Goal: Information Seeking & Learning: Learn about a topic

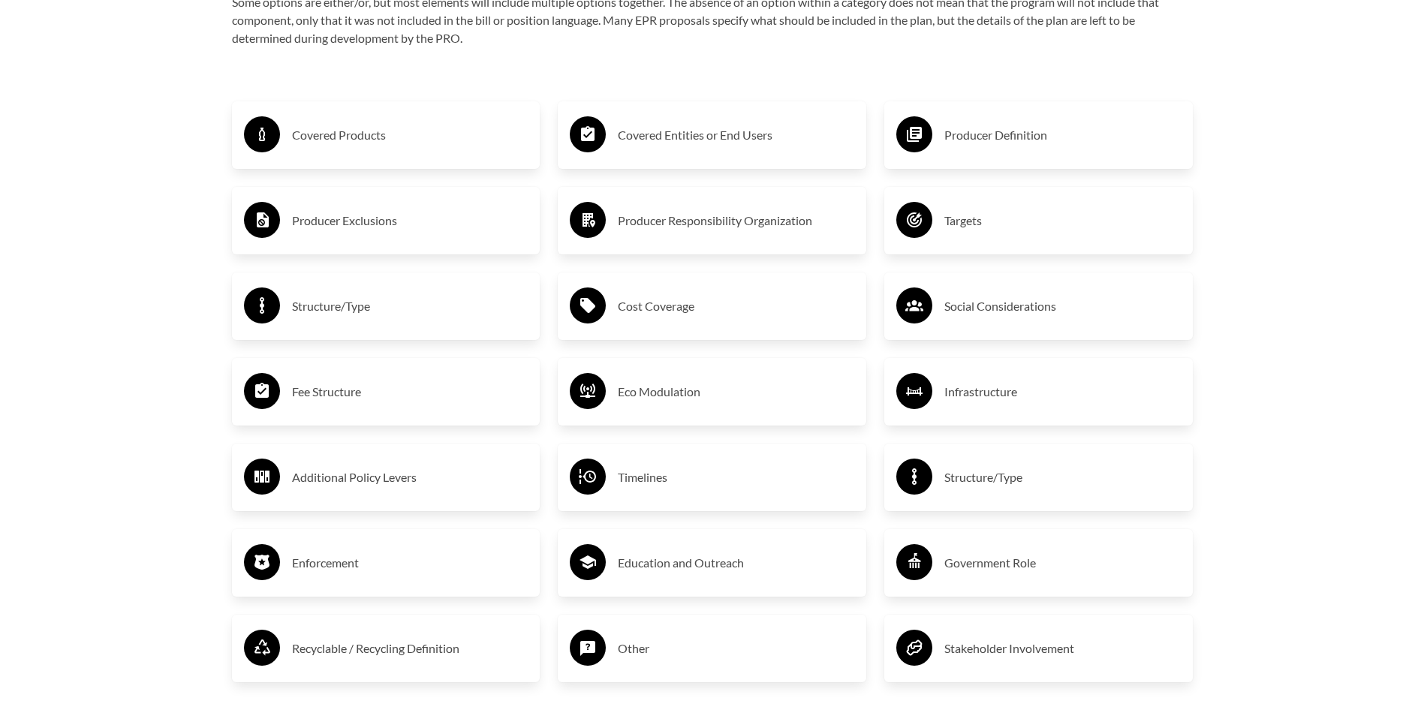
scroll to position [2628, 0]
click at [320, 134] on h3 "Covered Products" at bounding box center [410, 134] width 237 height 24
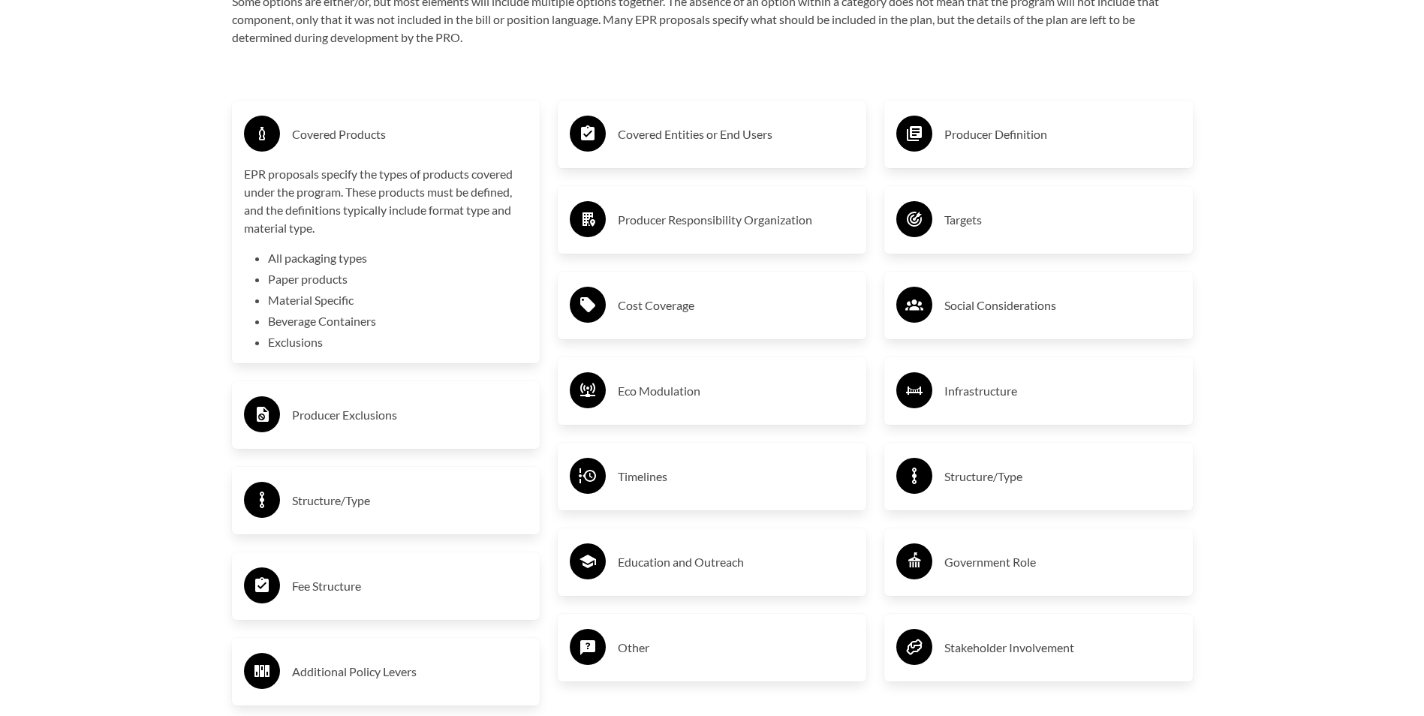
click at [345, 423] on h3 "Producer Exclusions" at bounding box center [410, 415] width 237 height 24
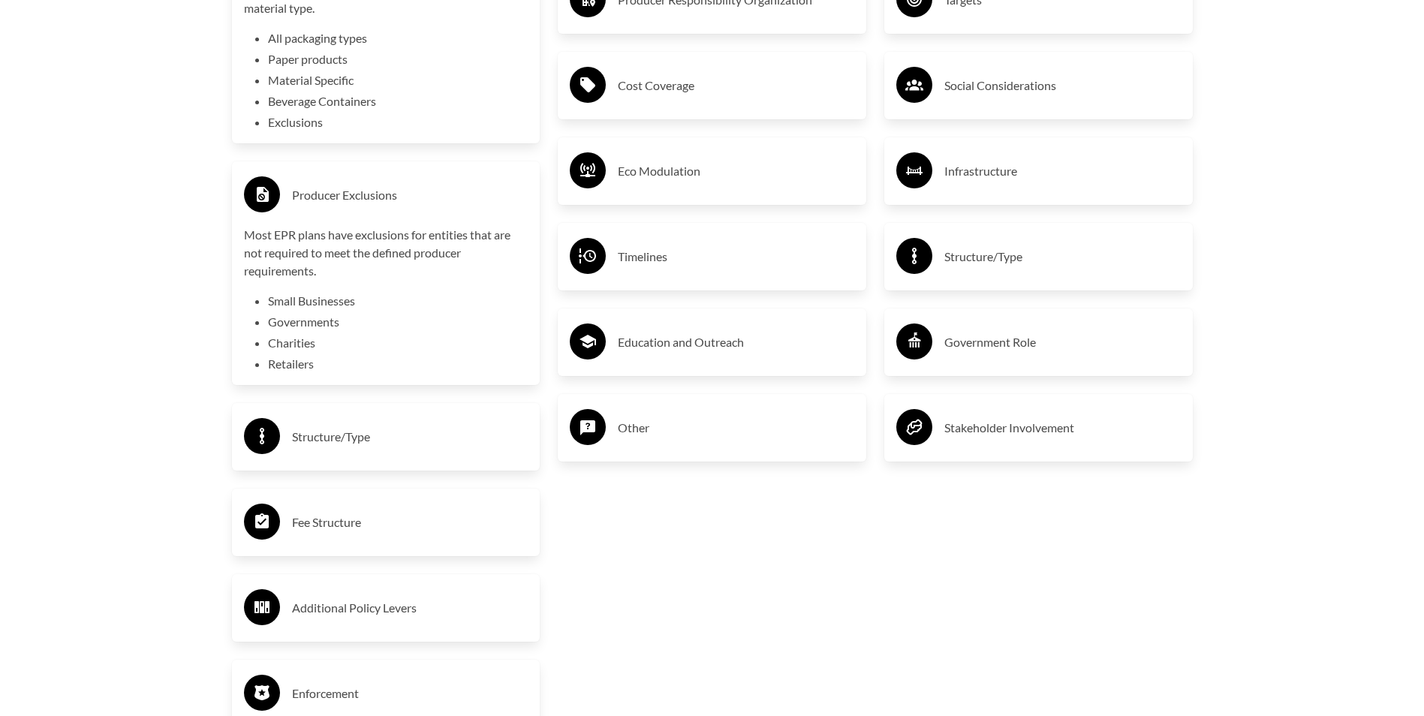
scroll to position [2853, 0]
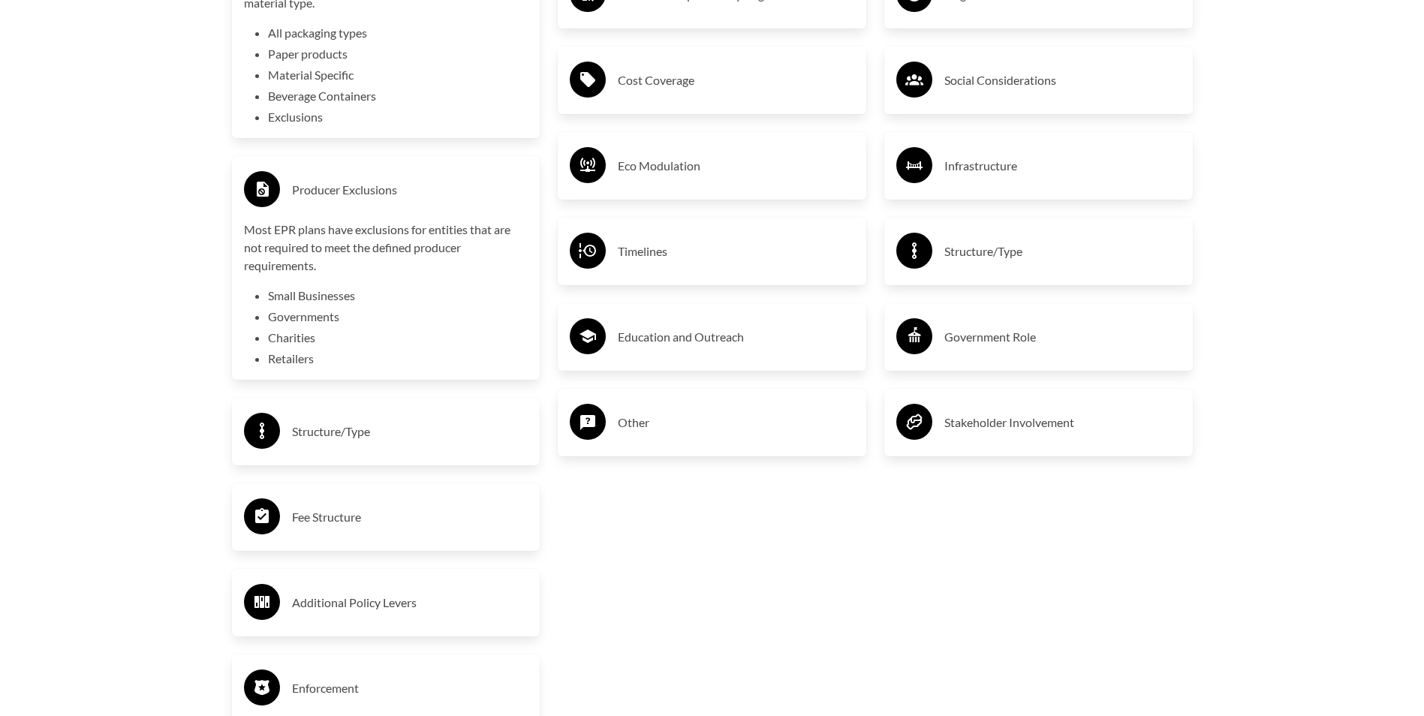
click at [330, 439] on h3 "Structure/Type" at bounding box center [410, 432] width 237 height 24
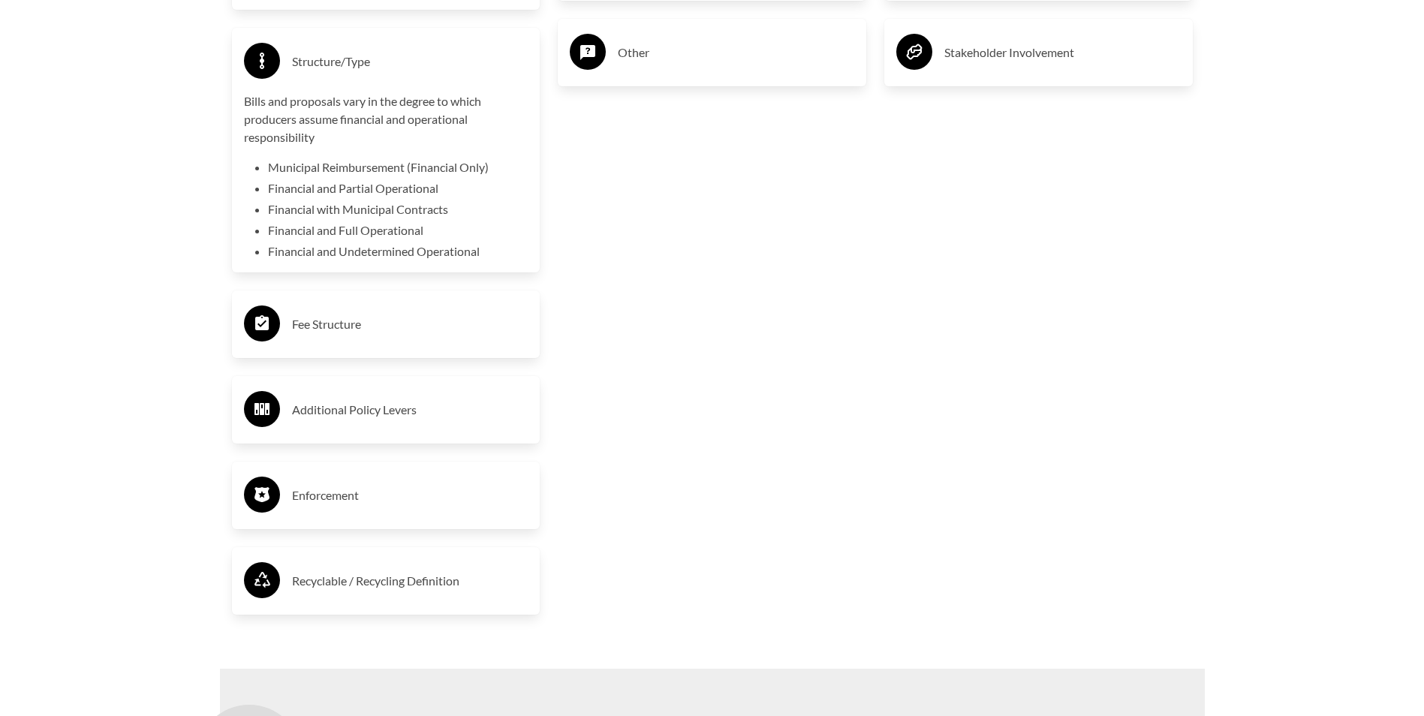
scroll to position [3229, 0]
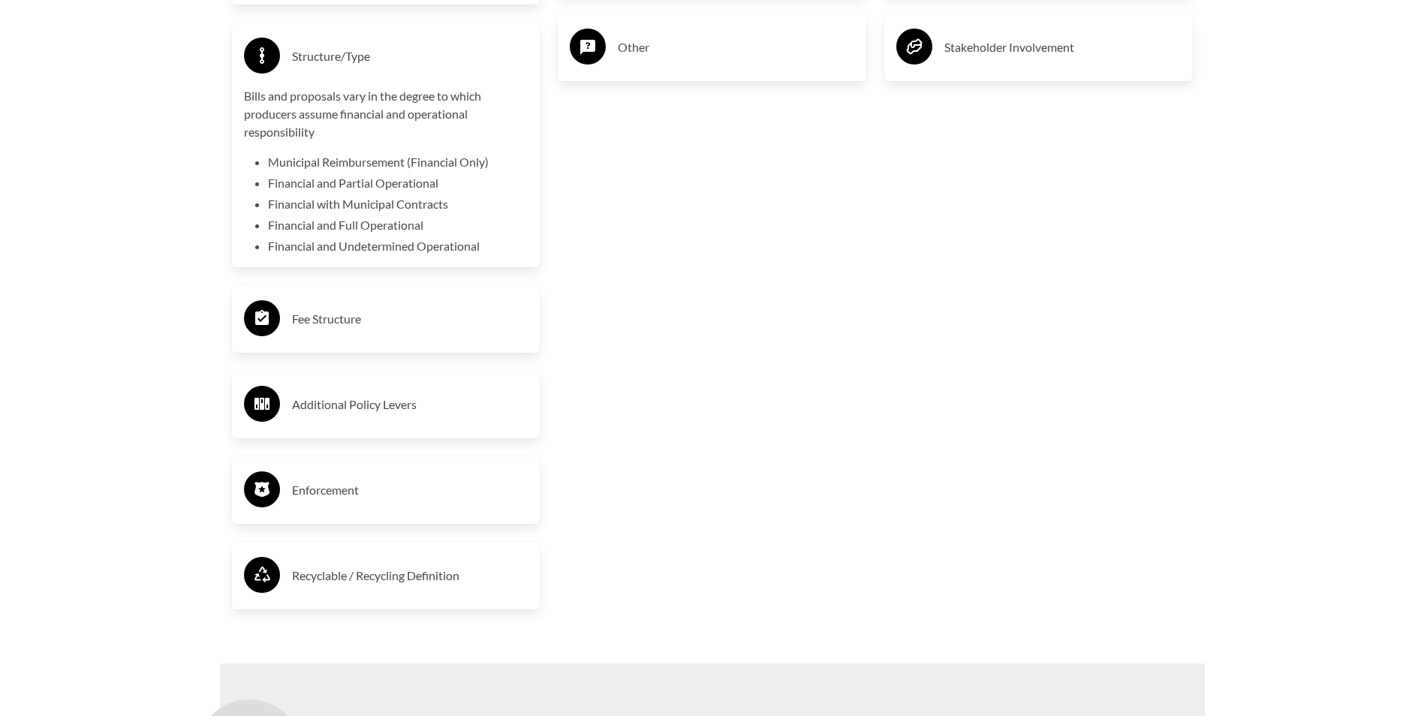
click at [335, 318] on h3 "Fee Structure" at bounding box center [410, 319] width 237 height 24
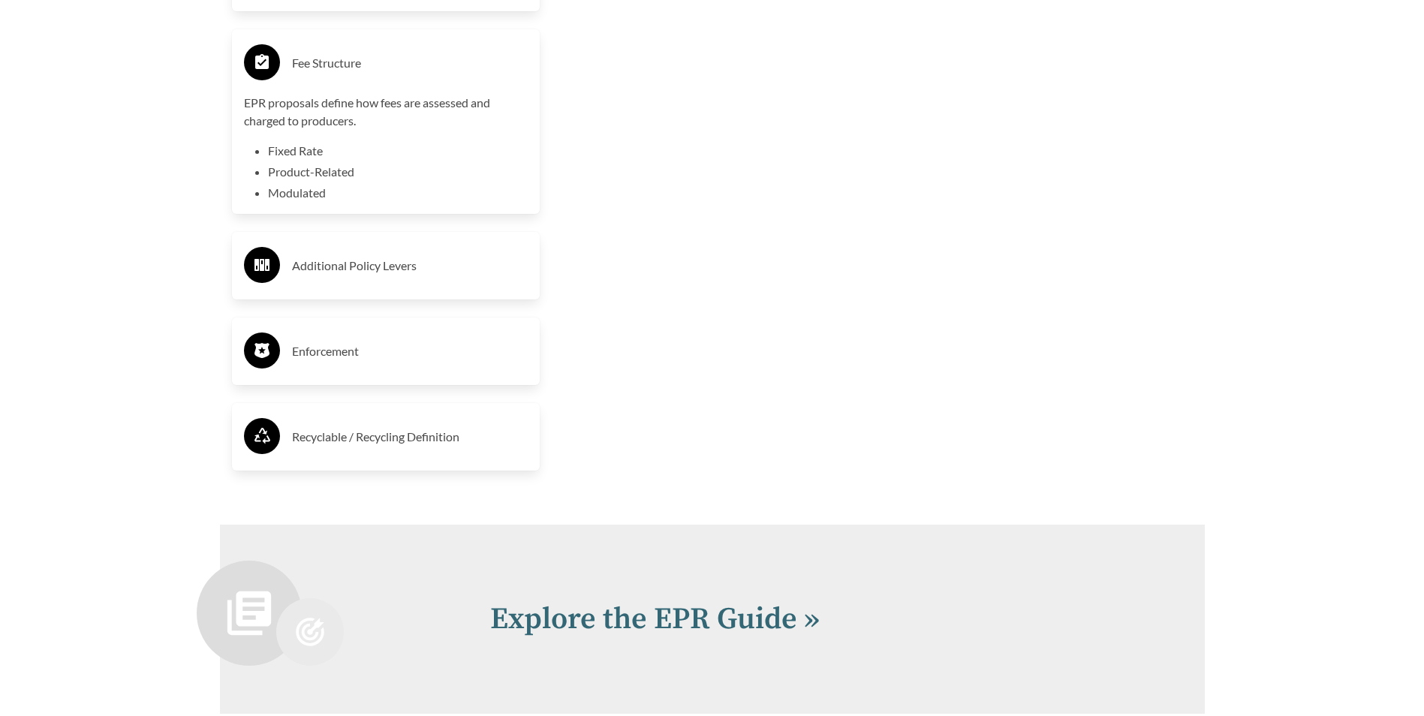
scroll to position [3529, 0]
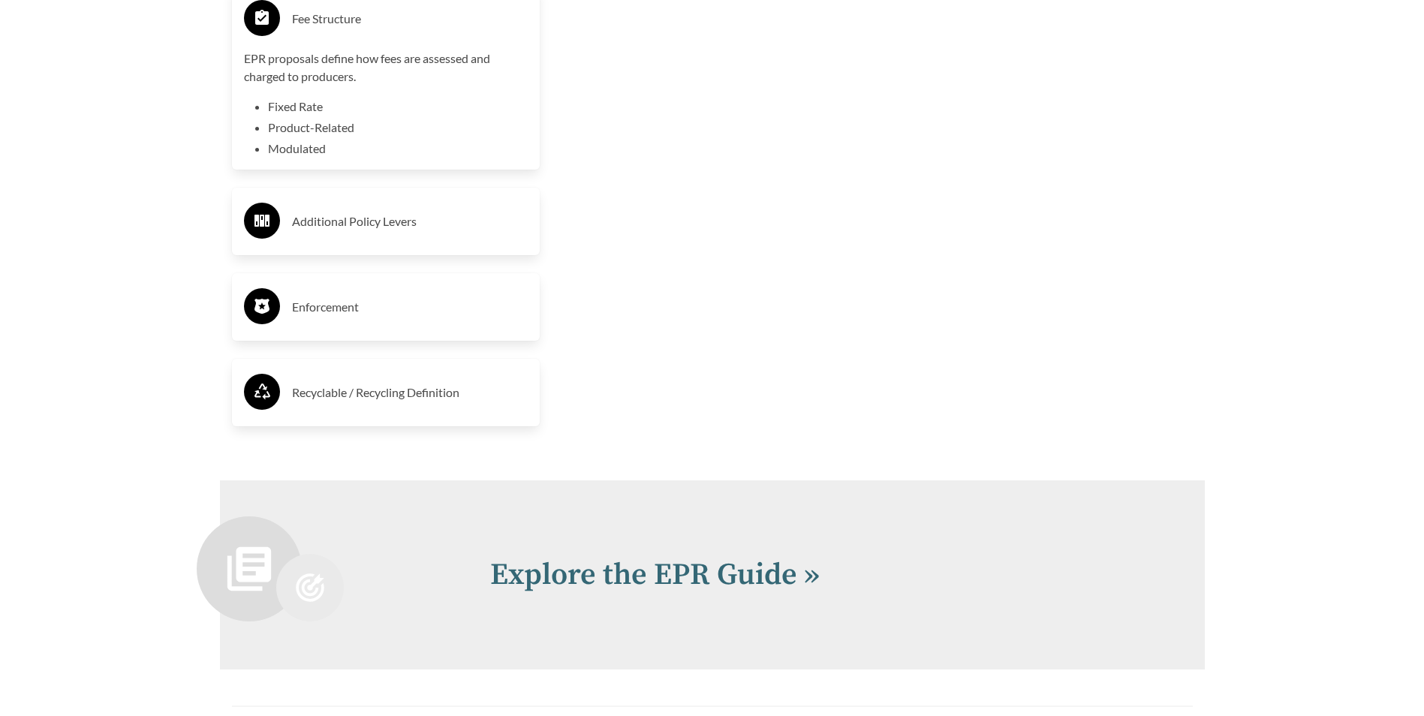
click at [348, 227] on h3 "Additional Policy Levers" at bounding box center [410, 221] width 237 height 24
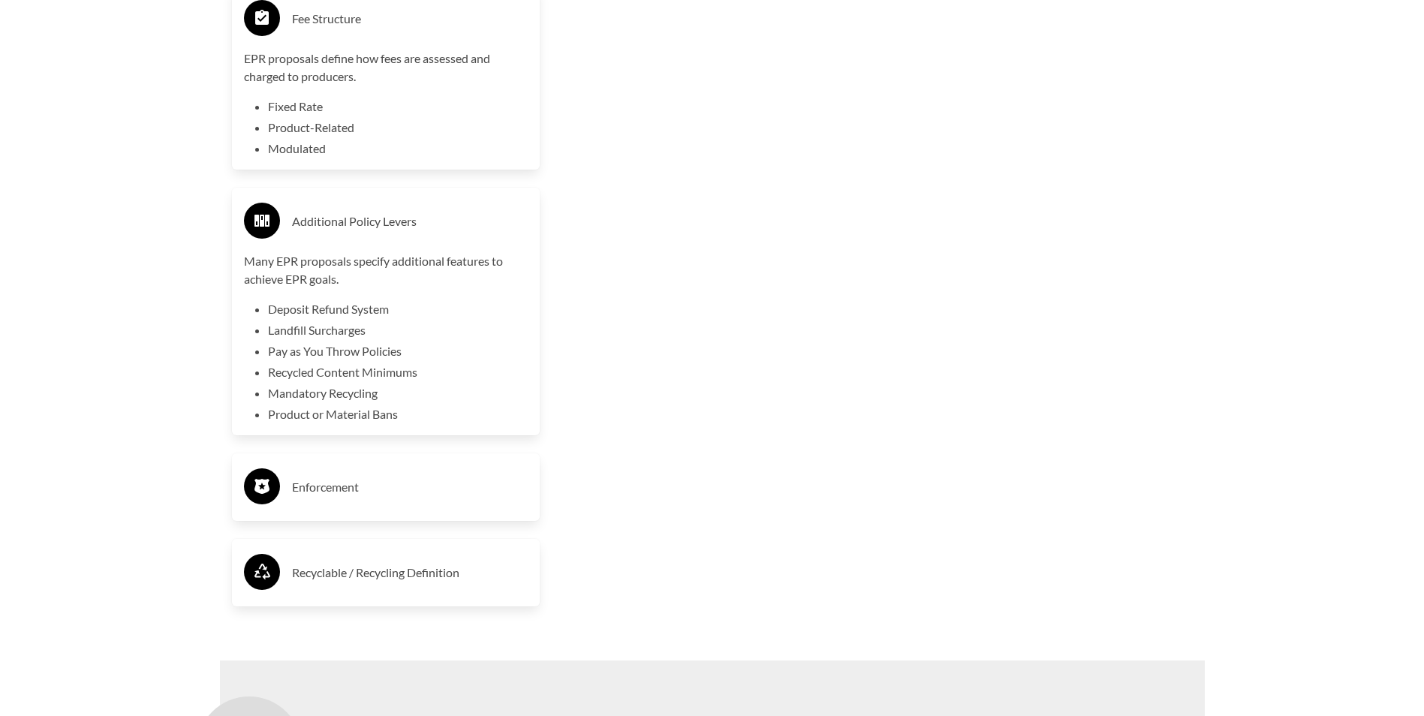
click at [331, 497] on h3 "Enforcement" at bounding box center [410, 487] width 237 height 24
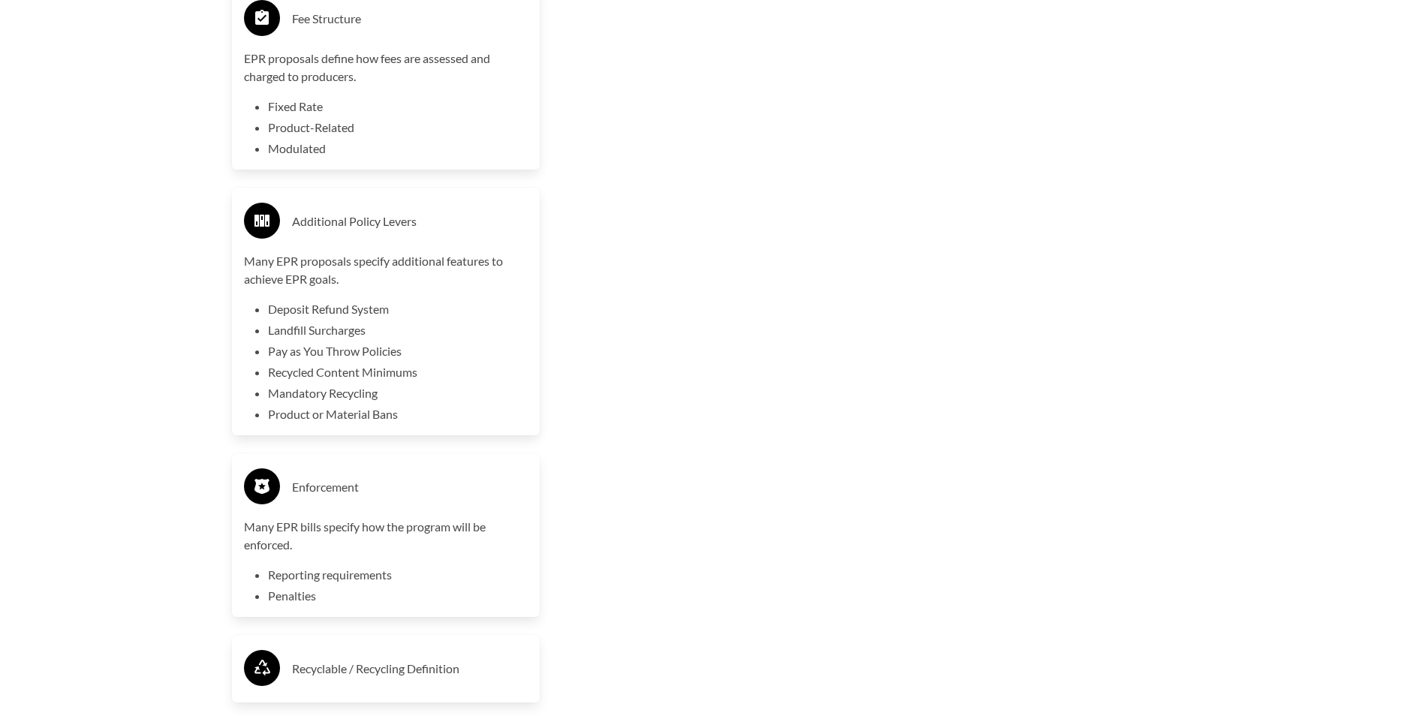
click at [333, 487] on h3 "Enforcement" at bounding box center [410, 487] width 237 height 24
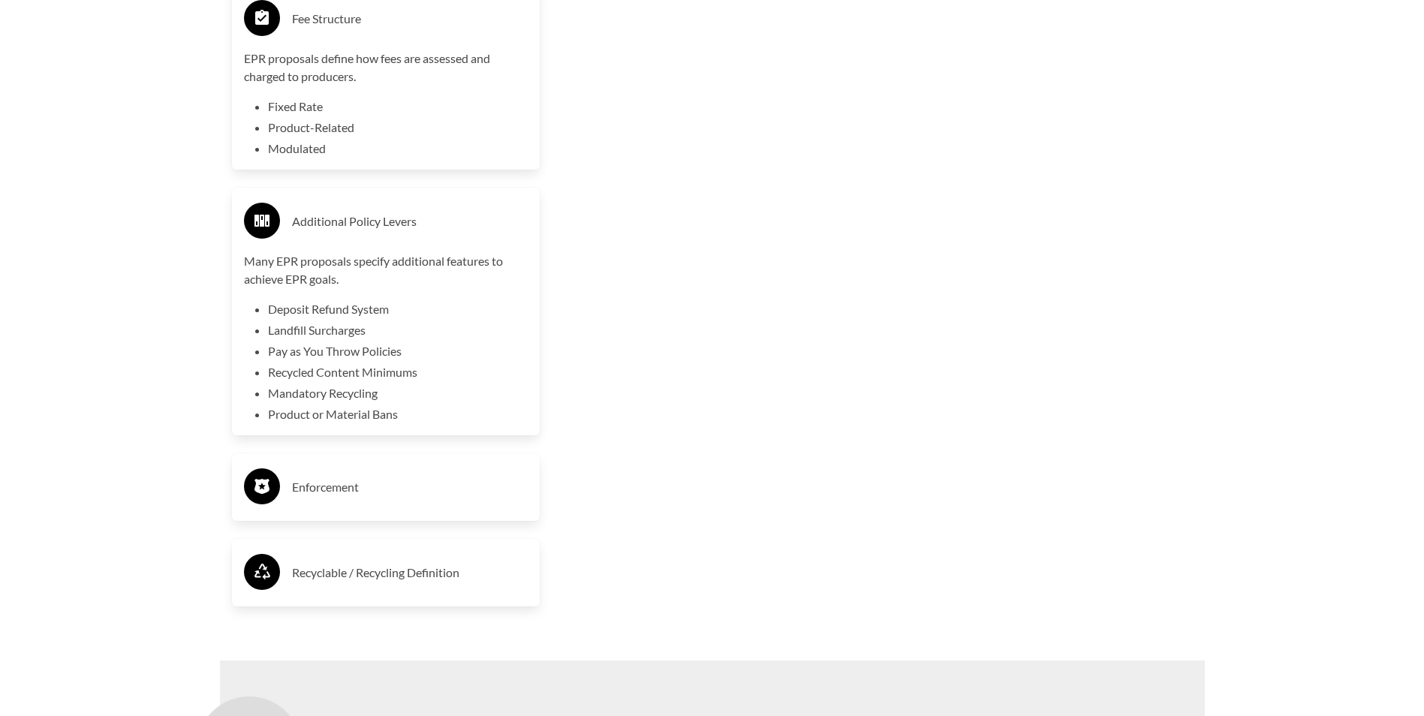
click at [333, 487] on h3 "Enforcement" at bounding box center [410, 487] width 237 height 24
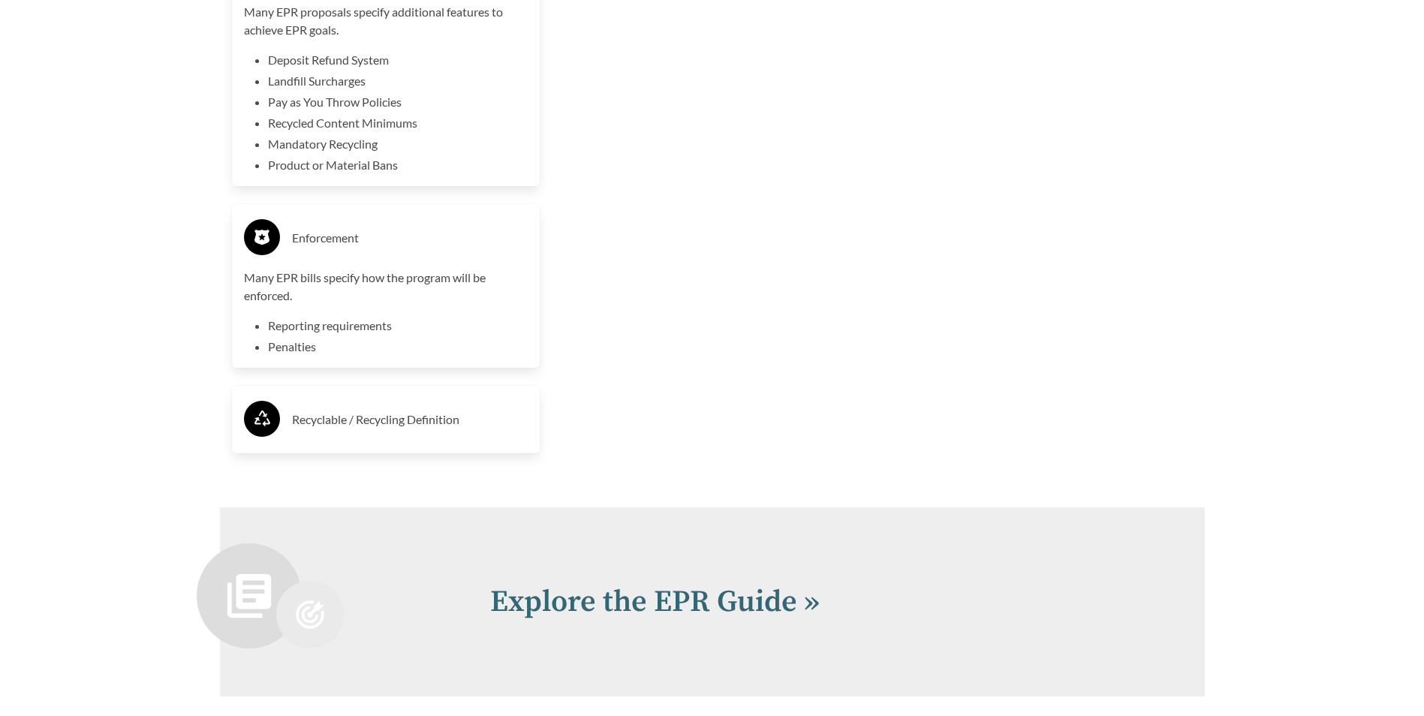
scroll to position [3830, 0]
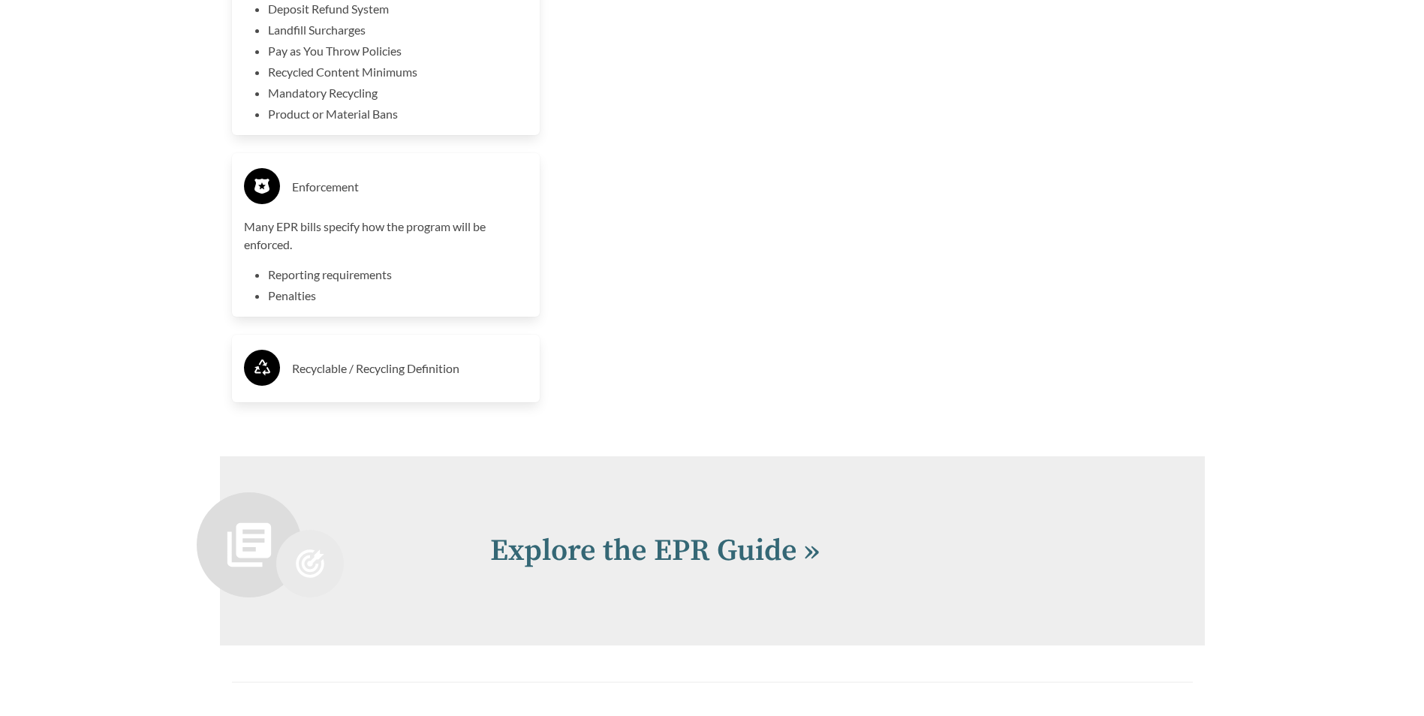
click at [356, 372] on h3 "Recyclable / Recycling Definition" at bounding box center [410, 369] width 237 height 24
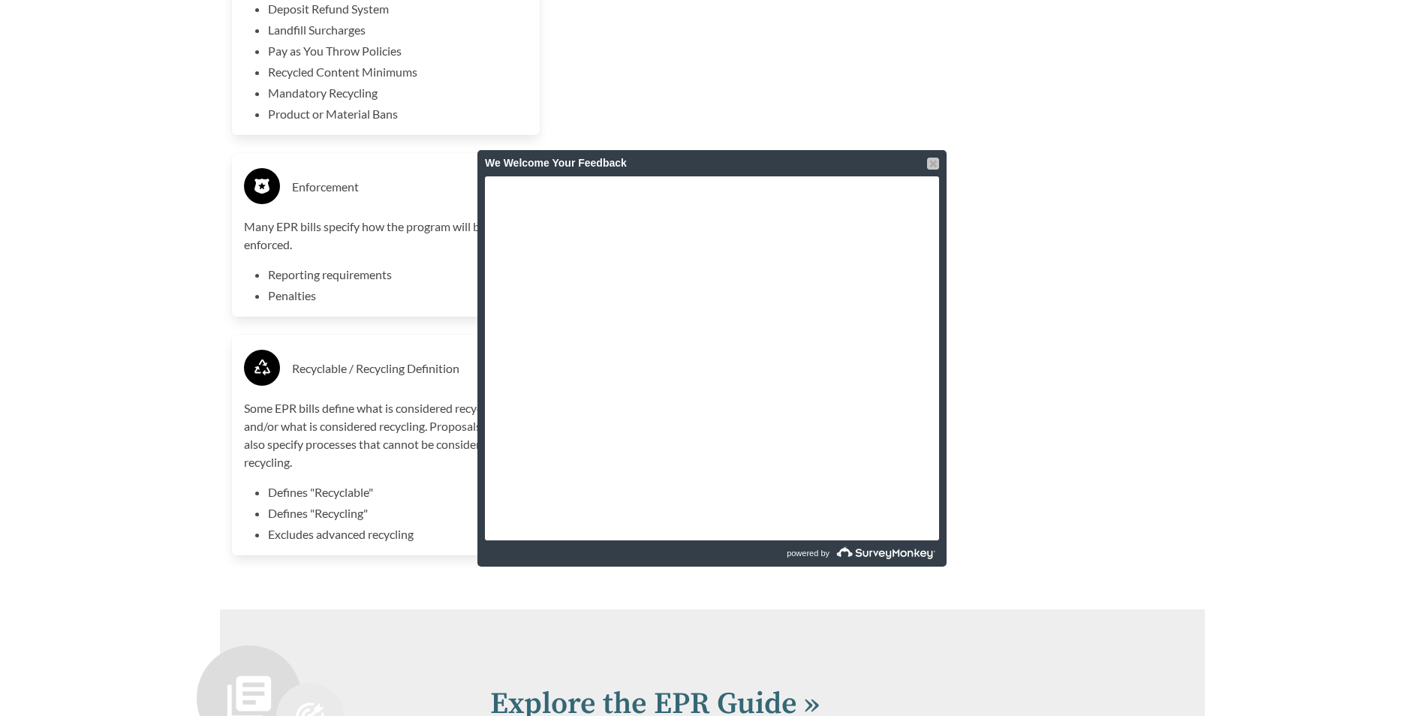
click at [930, 163] on div at bounding box center [933, 164] width 12 height 12
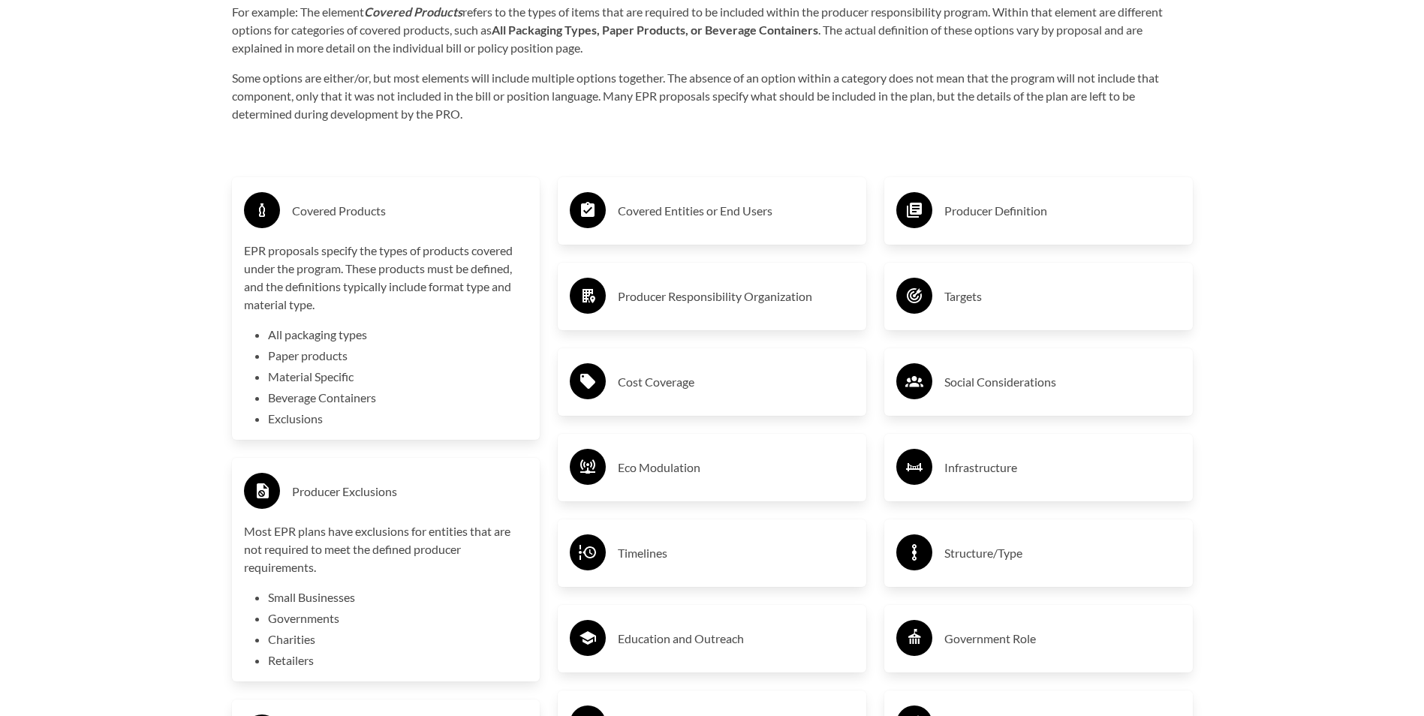
scroll to position [2553, 0]
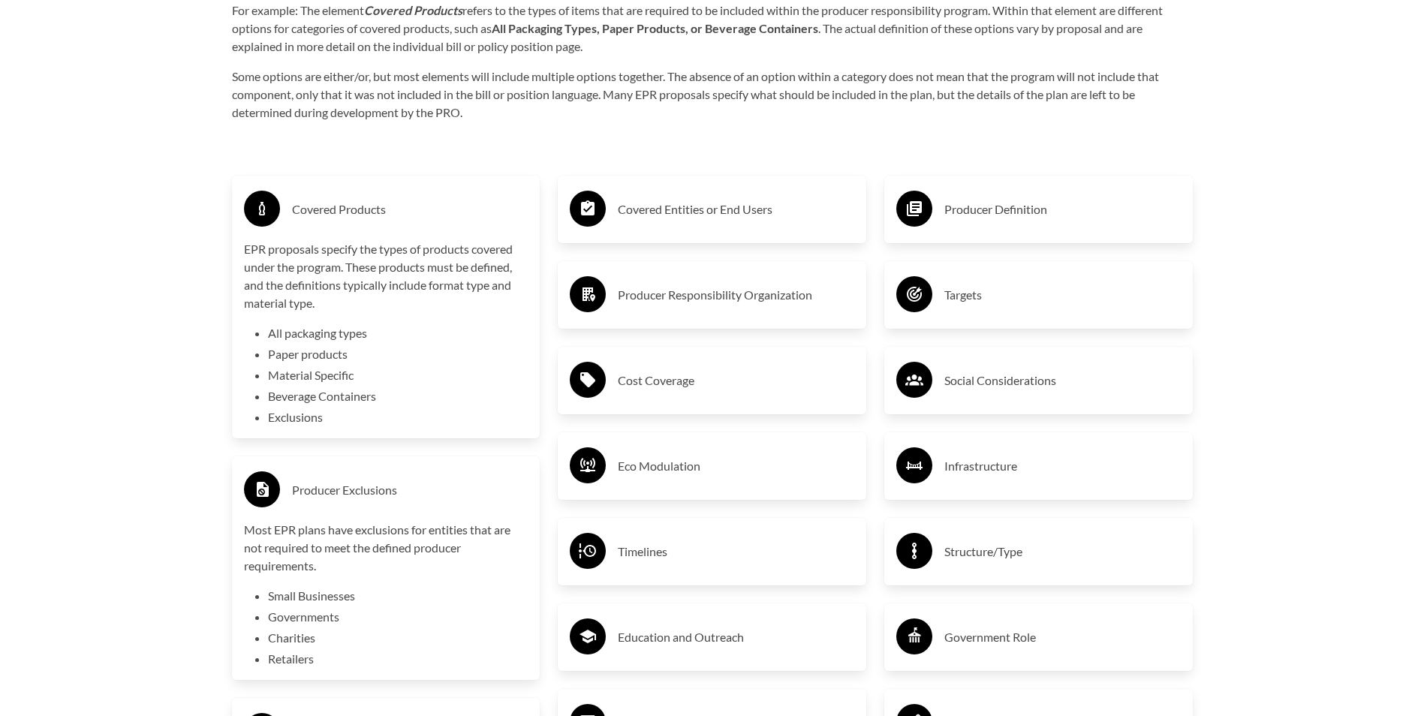
click at [714, 212] on h3 "Covered Entities or End Users" at bounding box center [736, 209] width 237 height 24
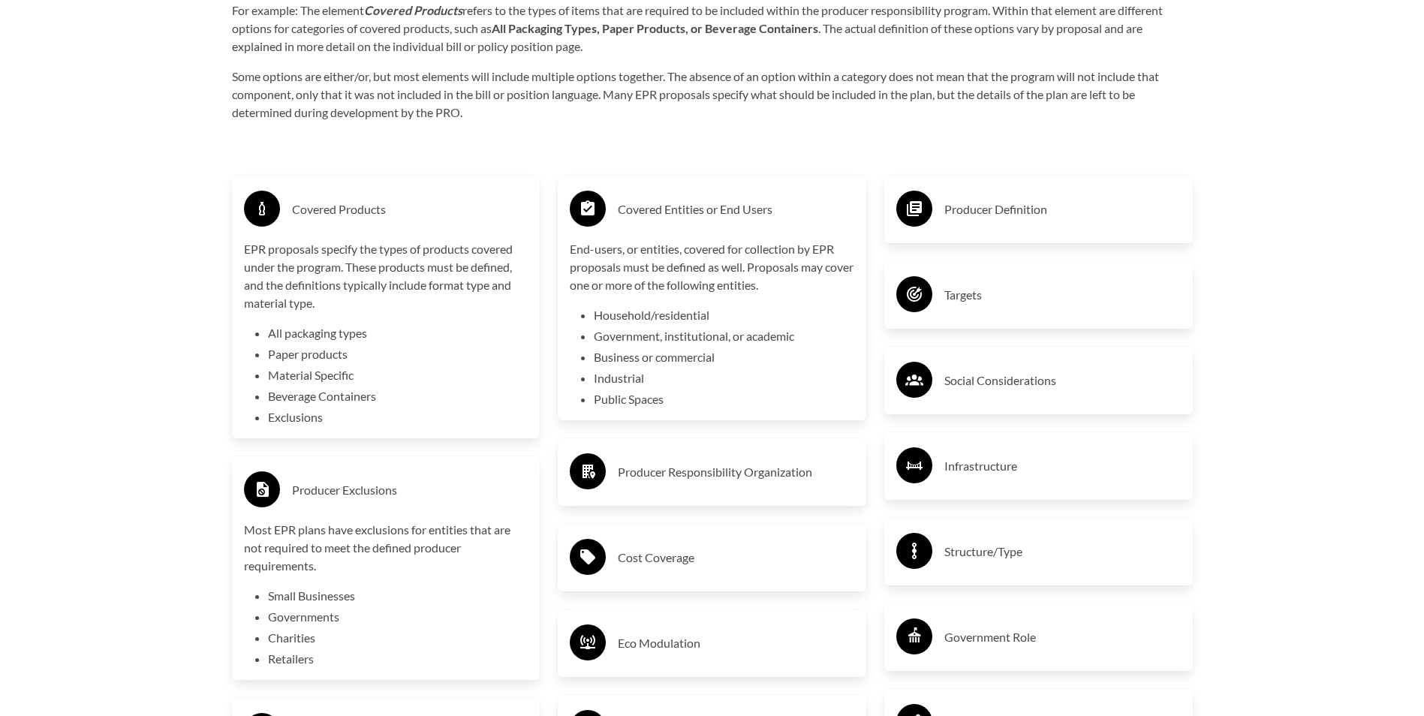
click at [749, 472] on h3 "Producer Responsibility Organization" at bounding box center [736, 472] width 237 height 24
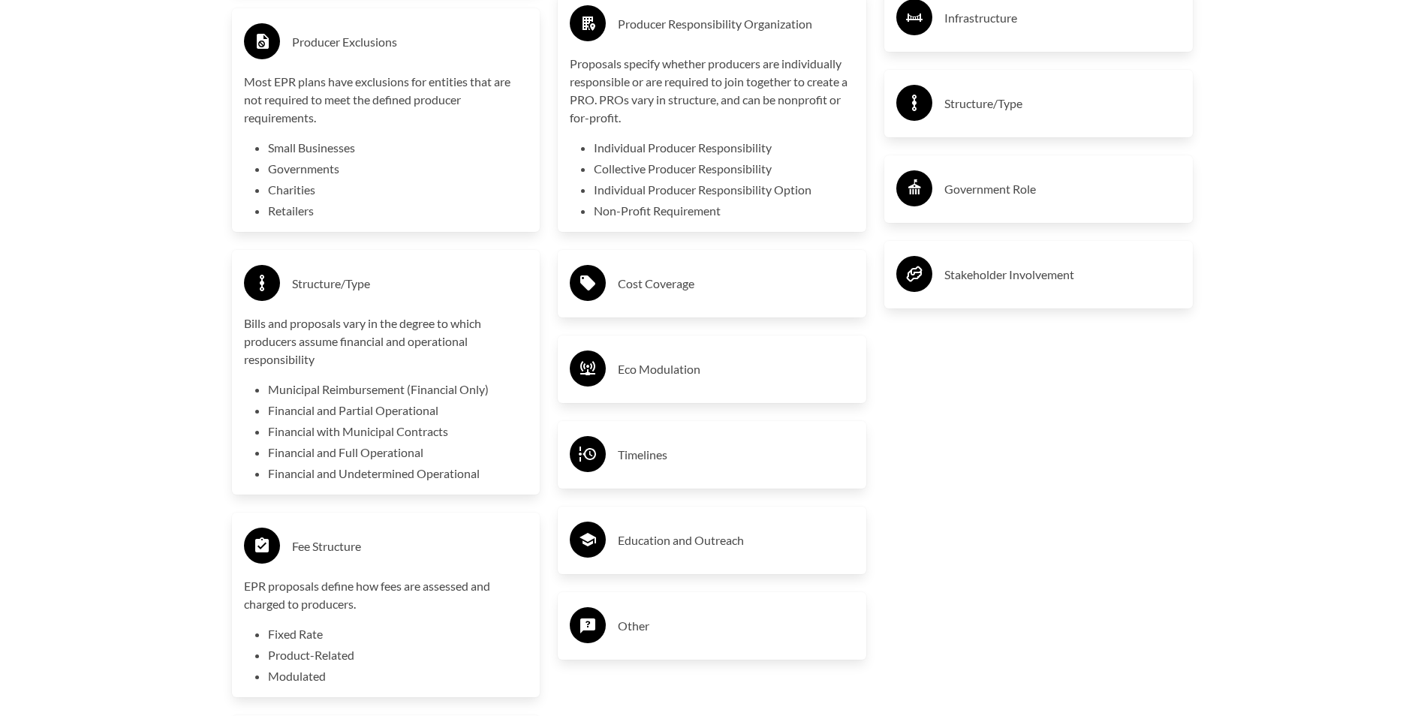
scroll to position [3004, 0]
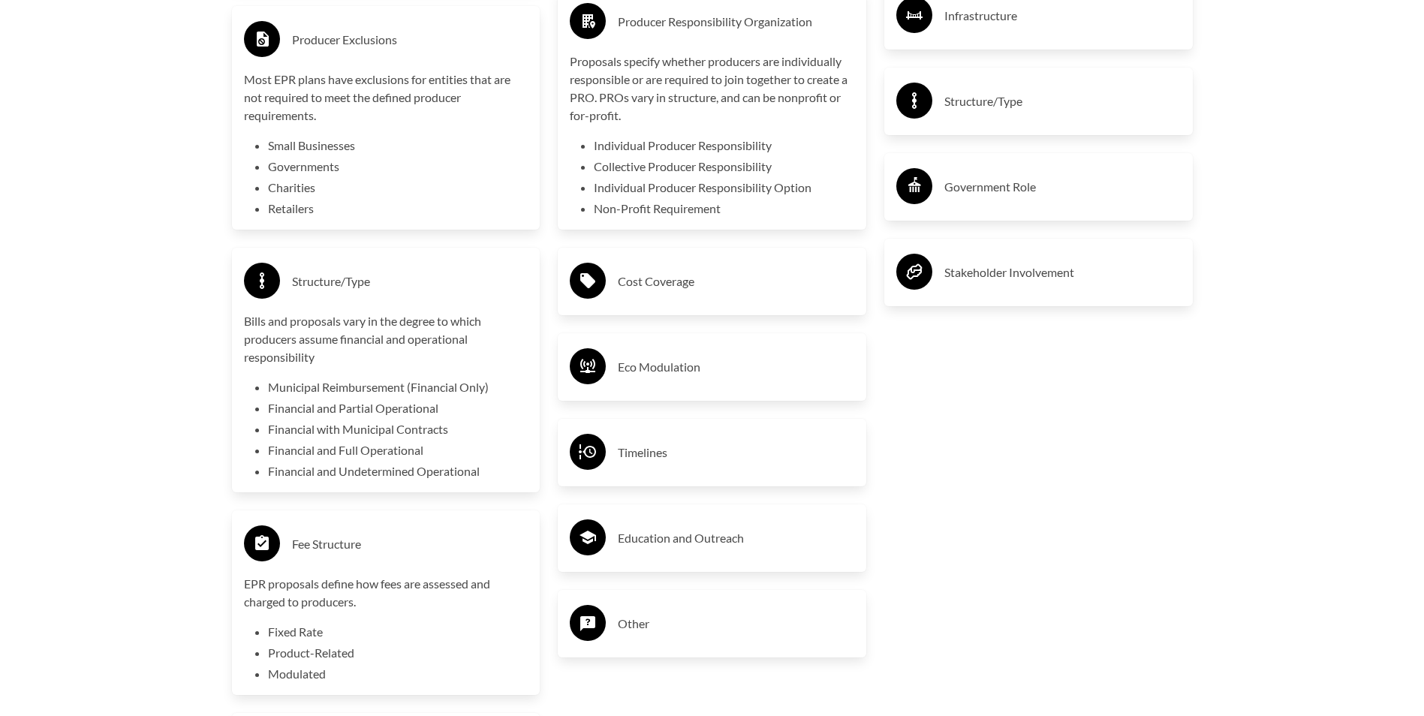
click at [662, 288] on h3 "Cost Coverage" at bounding box center [736, 282] width 237 height 24
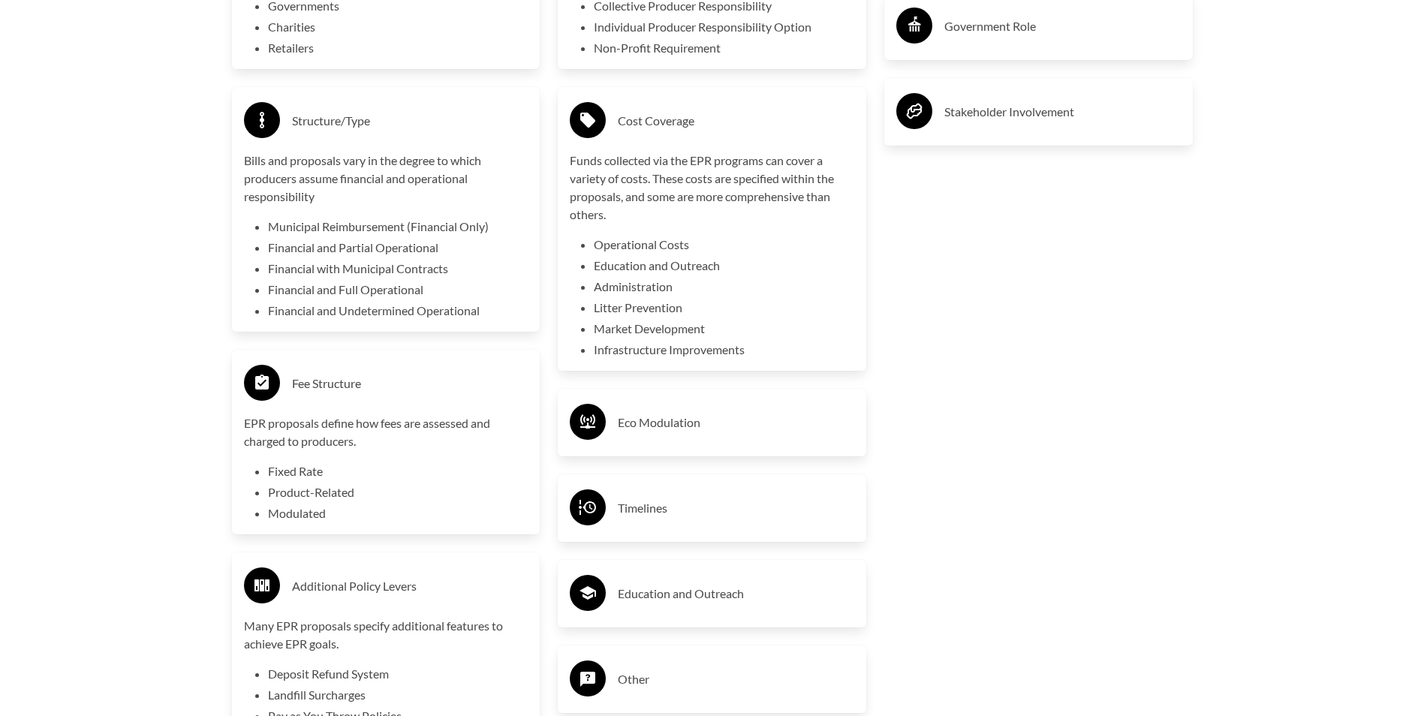
scroll to position [3229, 0]
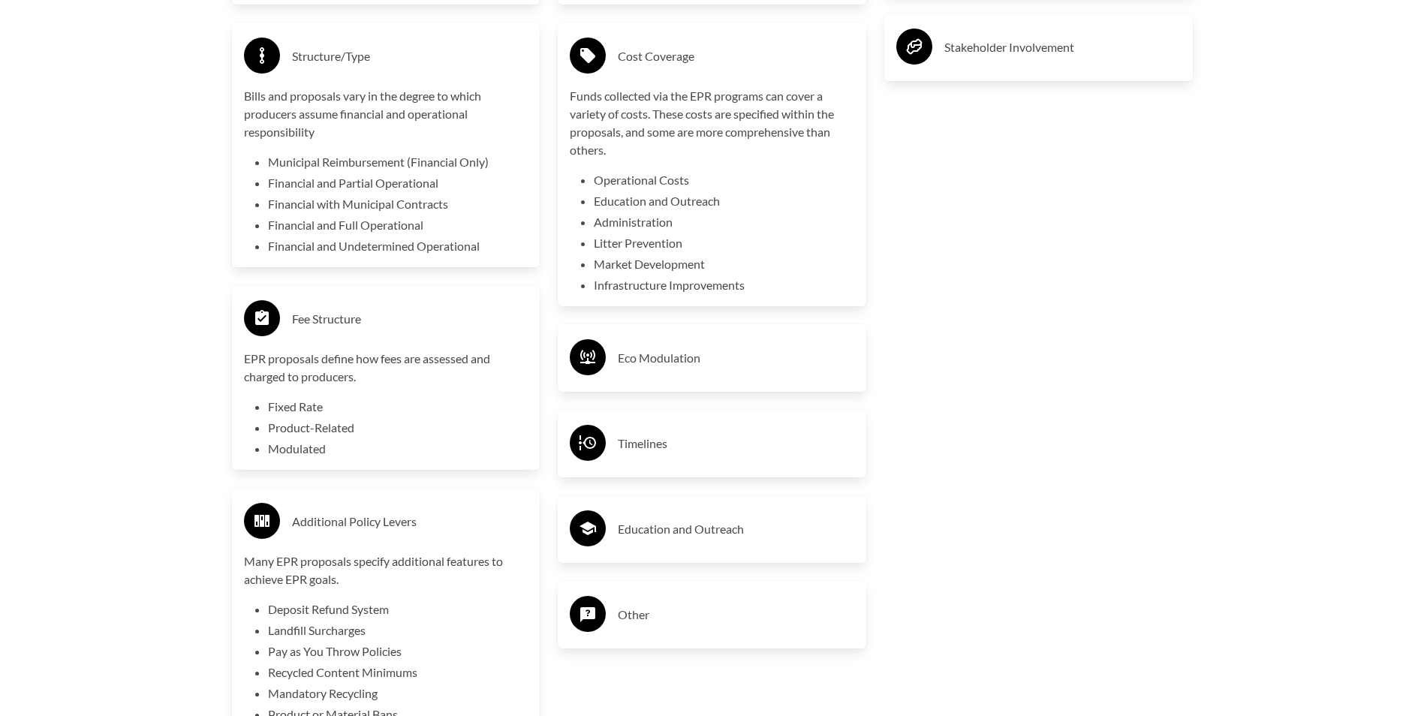
click at [677, 359] on h3 "Eco Modulation" at bounding box center [736, 358] width 237 height 24
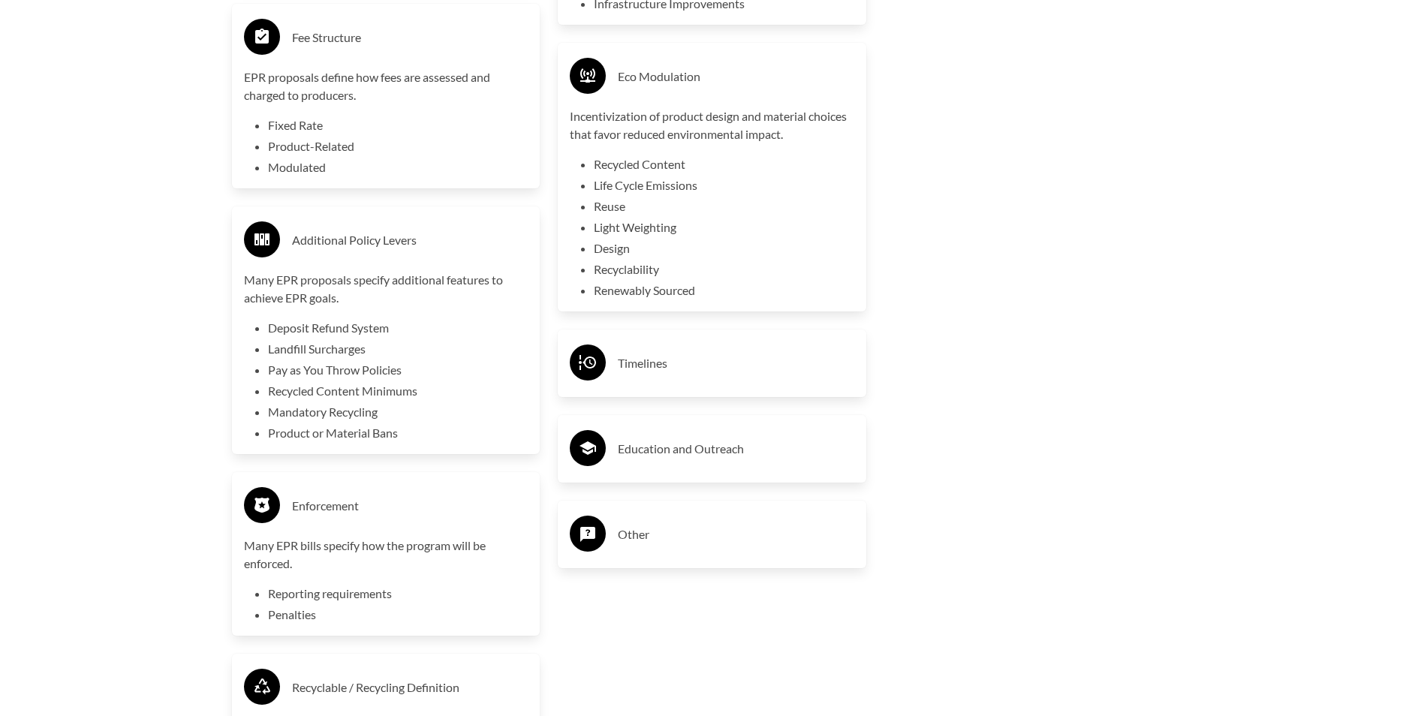
scroll to position [3529, 0]
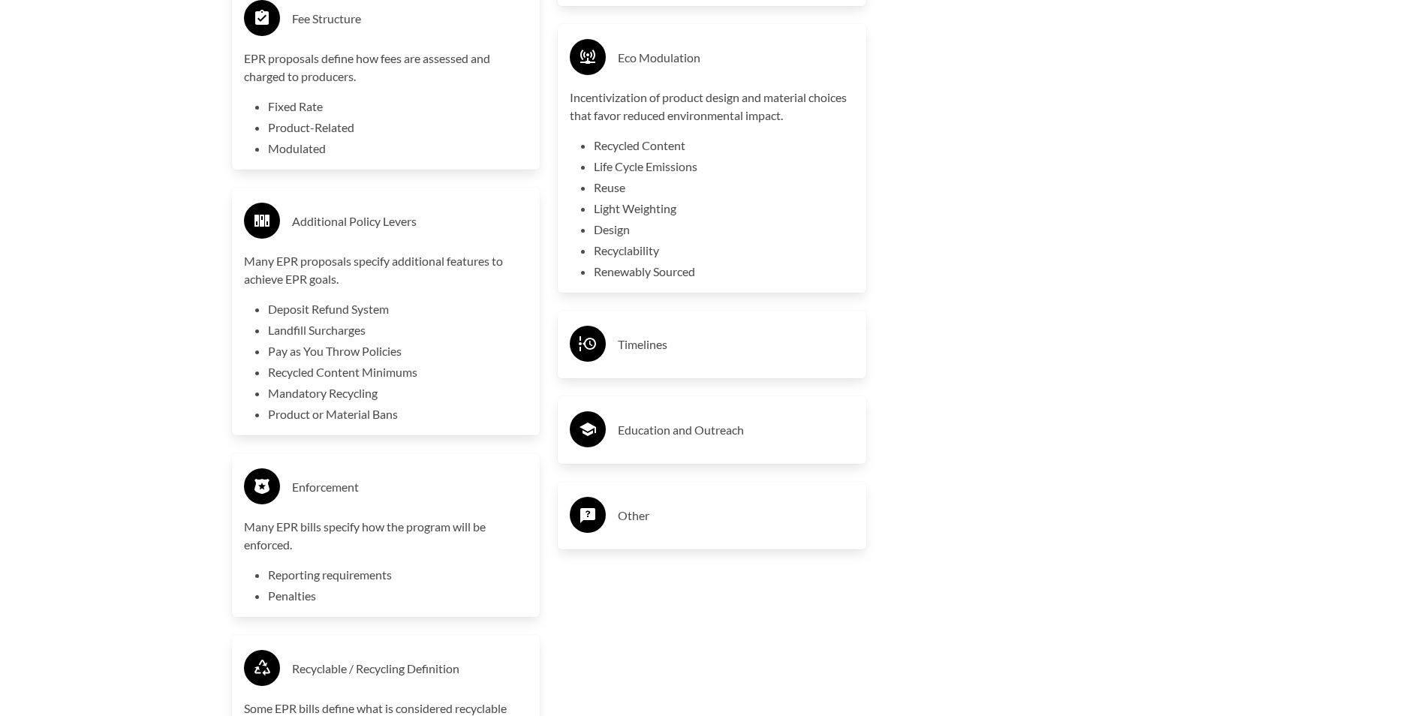
click at [661, 348] on h3 "Timelines" at bounding box center [736, 345] width 237 height 24
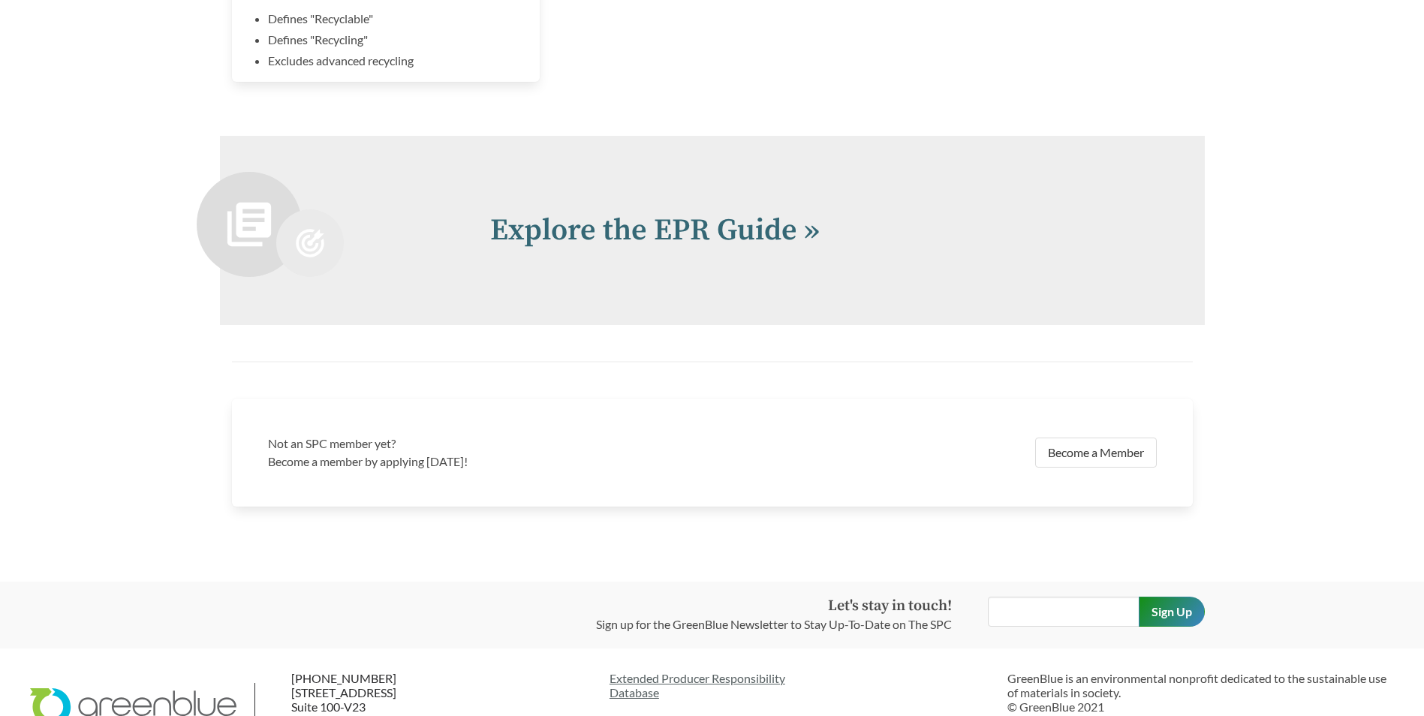
scroll to position [4355, 0]
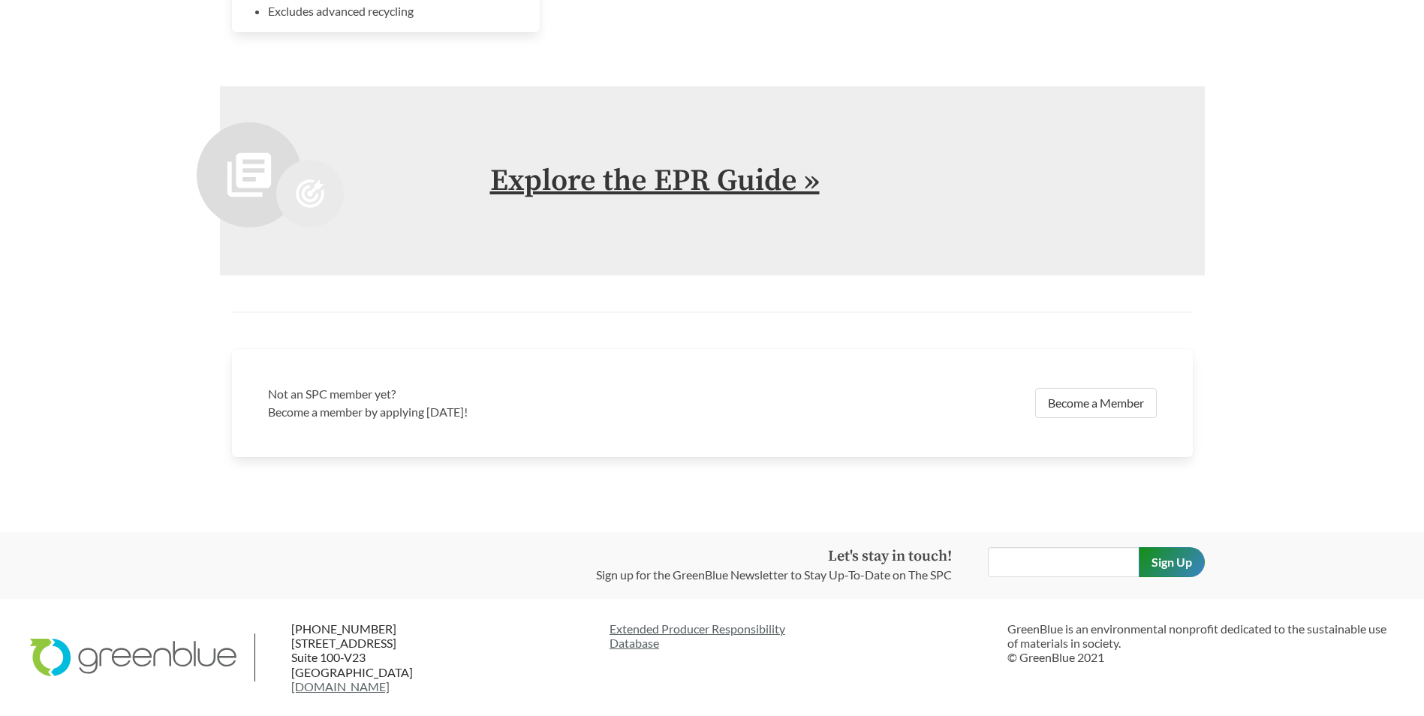
click at [776, 177] on link "Explore the EPR Guide »" at bounding box center [655, 181] width 330 height 38
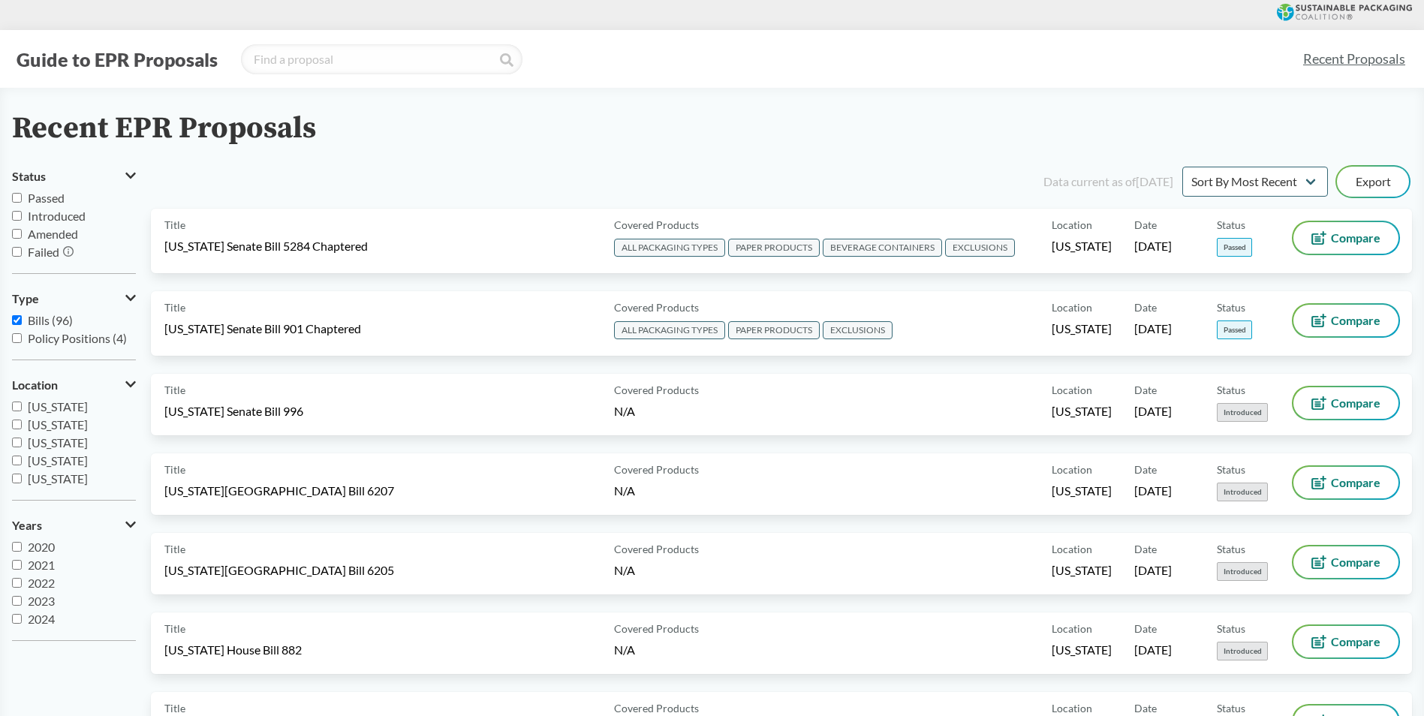
click at [17, 197] on input "Passed" at bounding box center [17, 198] width 10 height 10
checkbox input "true"
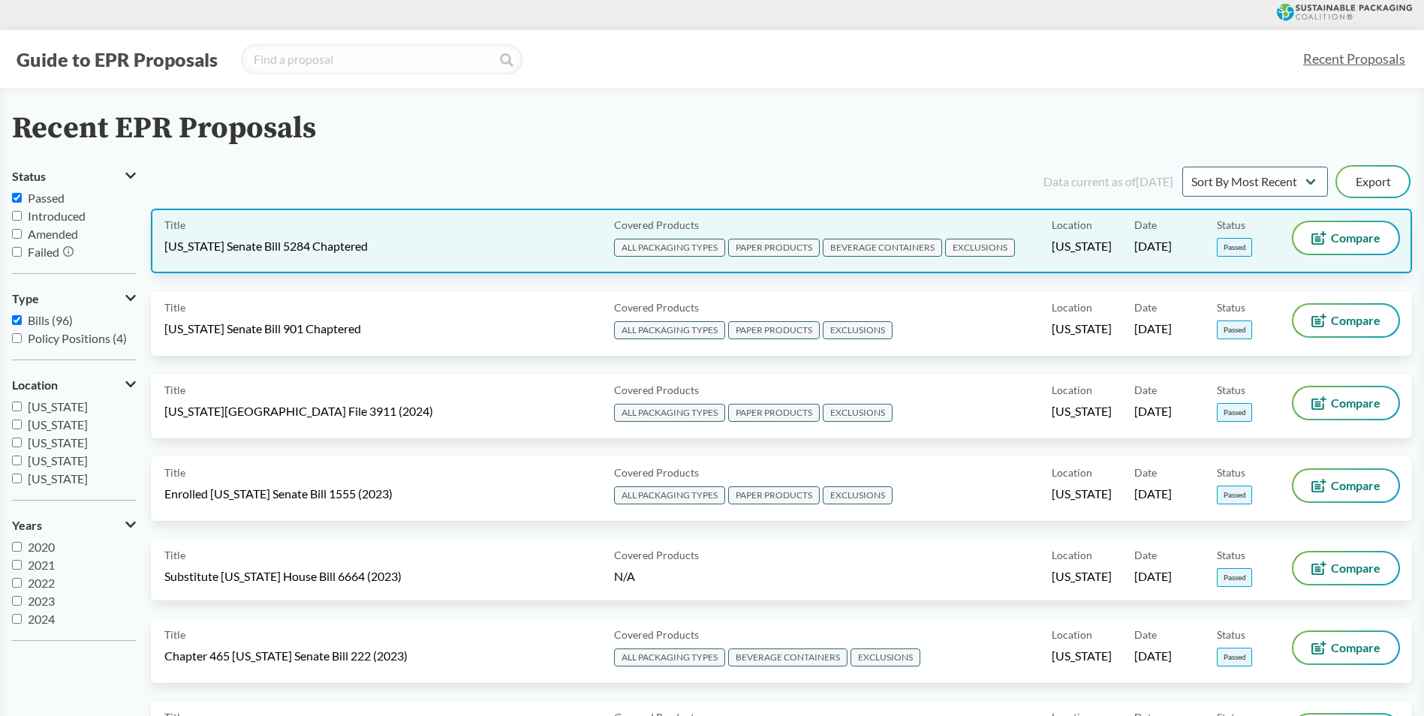
click at [668, 248] on span "ALL PACKAGING TYPES" at bounding box center [669, 248] width 111 height 18
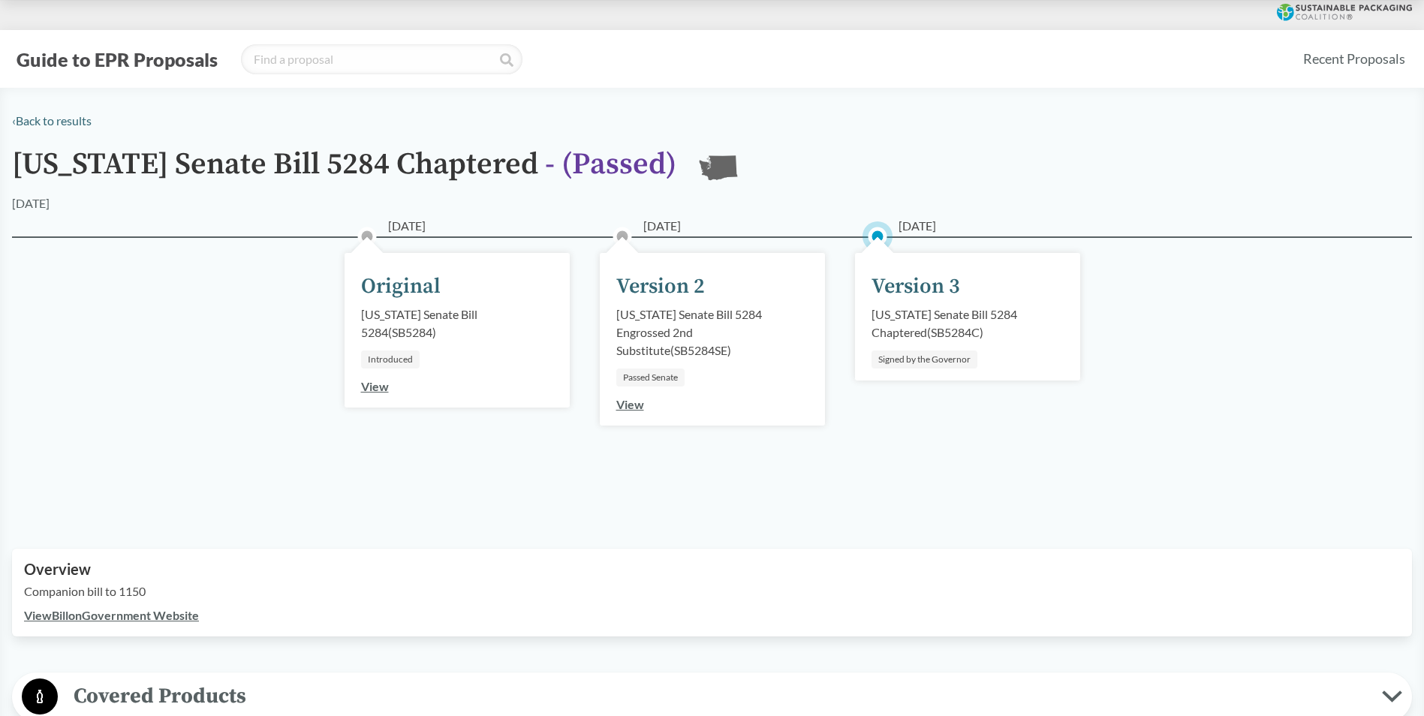
click at [381, 387] on link "View" at bounding box center [375, 386] width 28 height 14
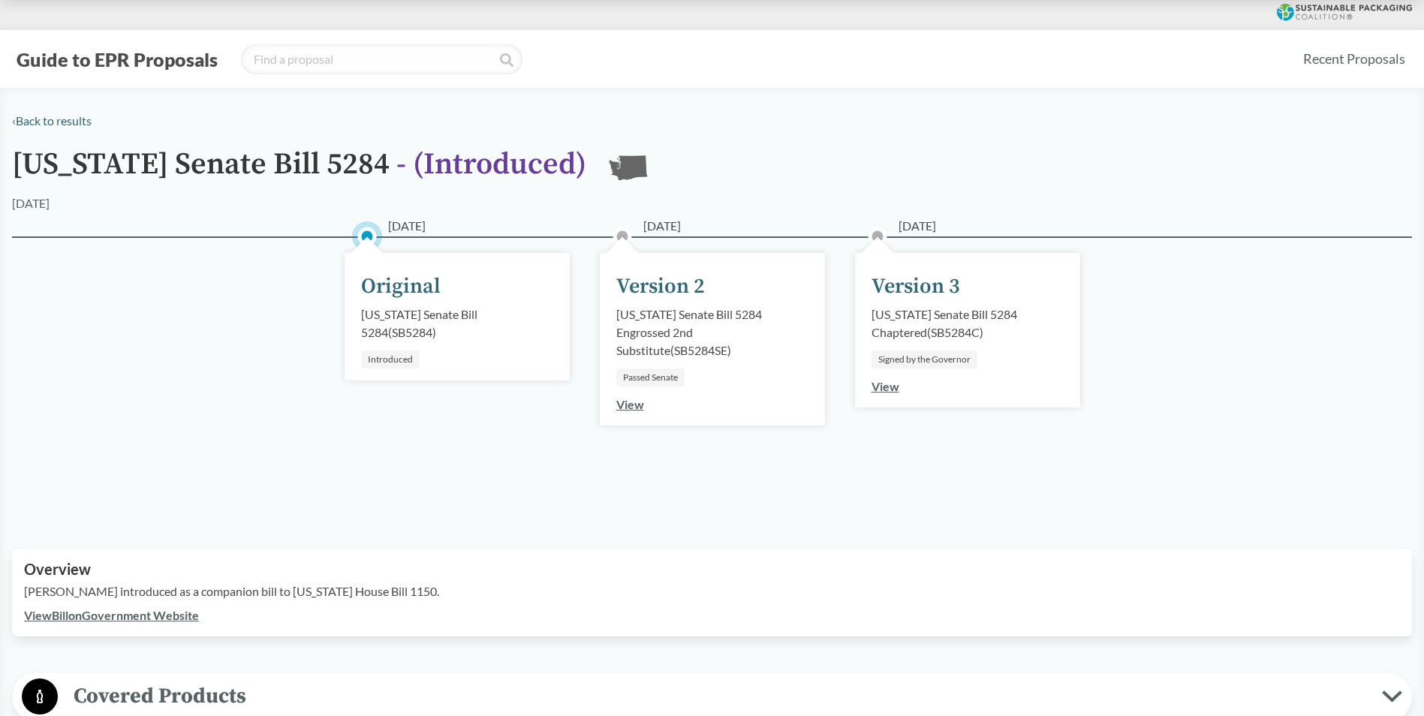
click at [630, 404] on link "View" at bounding box center [630, 404] width 28 height 14
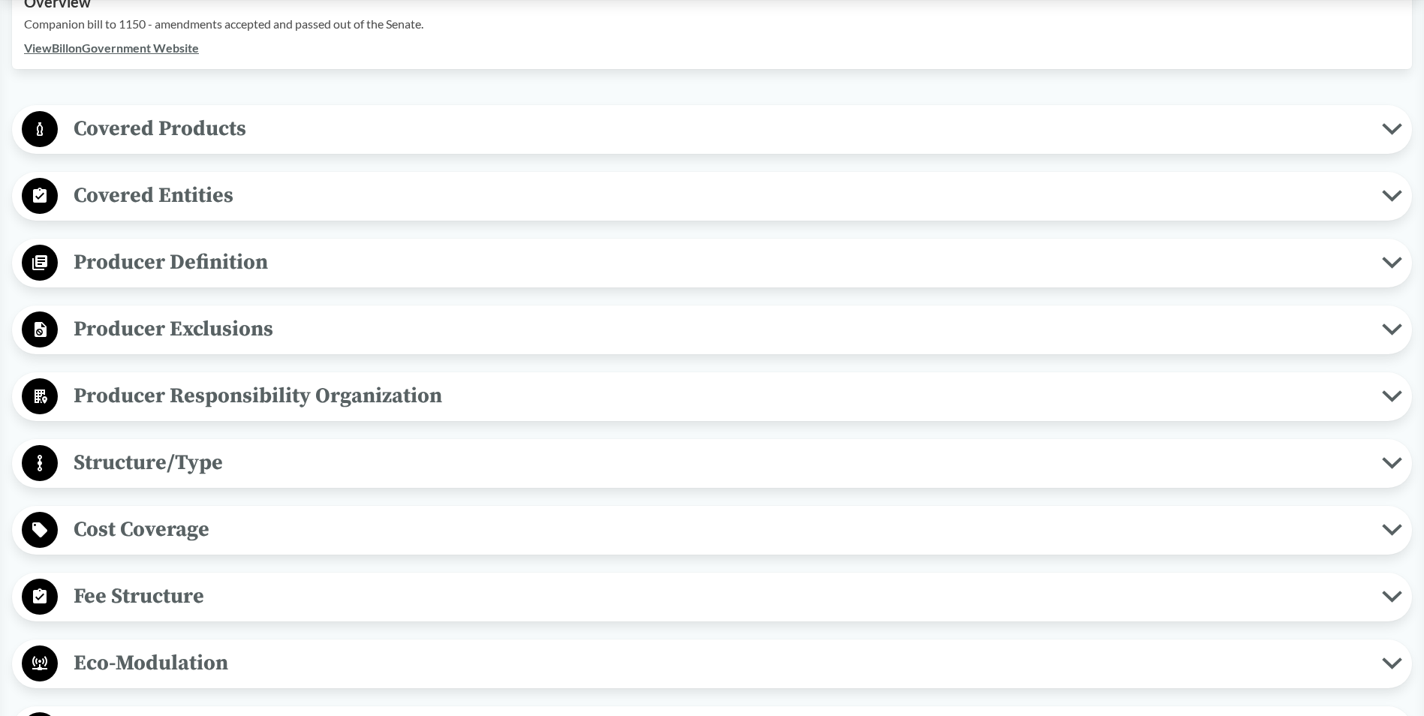
scroll to position [676, 0]
